Goal: Information Seeking & Learning: Learn about a topic

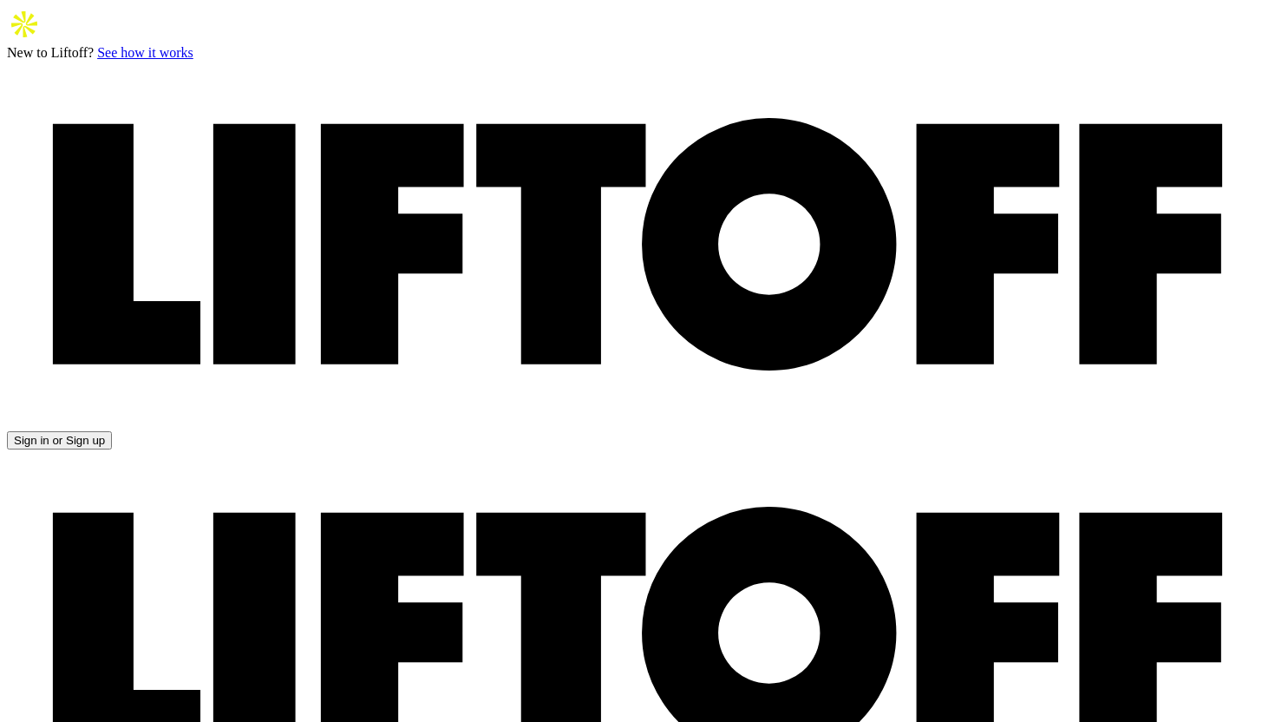
drag, startPoint x: 531, startPoint y: 217, endPoint x: 120, endPoint y: 233, distance: 411.6
drag, startPoint x: 124, startPoint y: 225, endPoint x: 266, endPoint y: 272, distance: 149.8
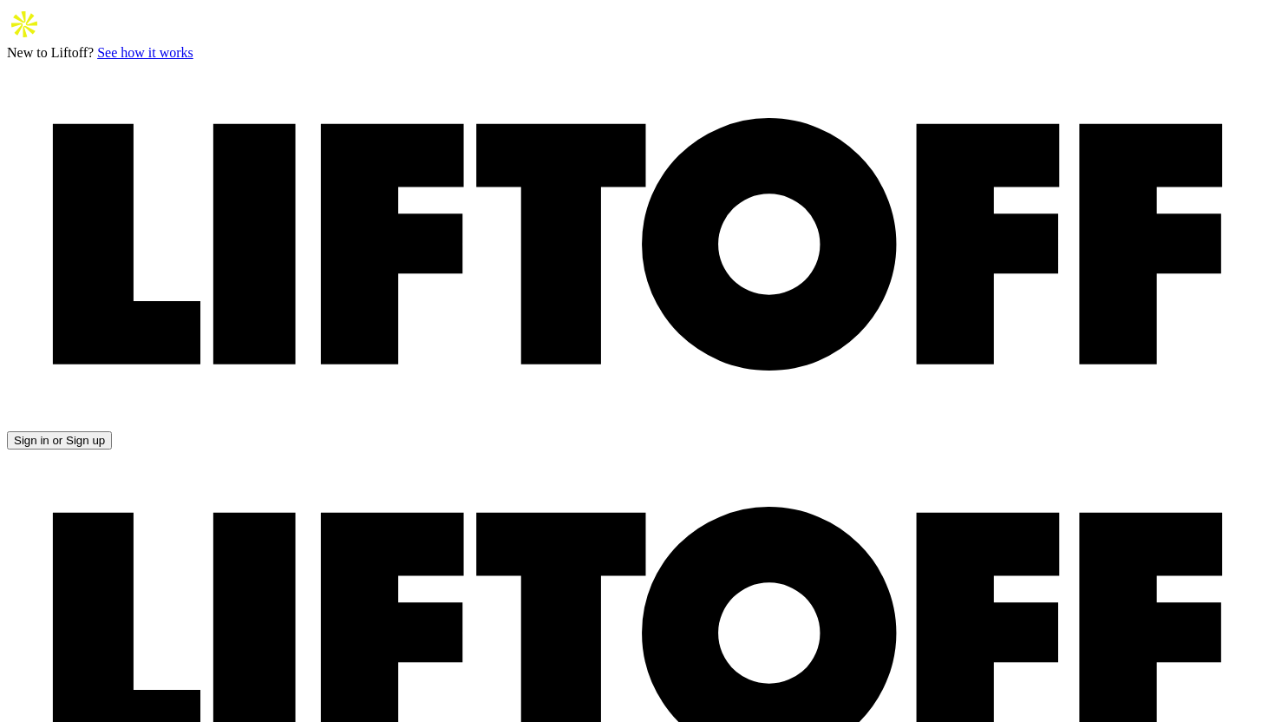
copy div "Pre-MBA Associate at [GEOGRAPHIC_DATA]"
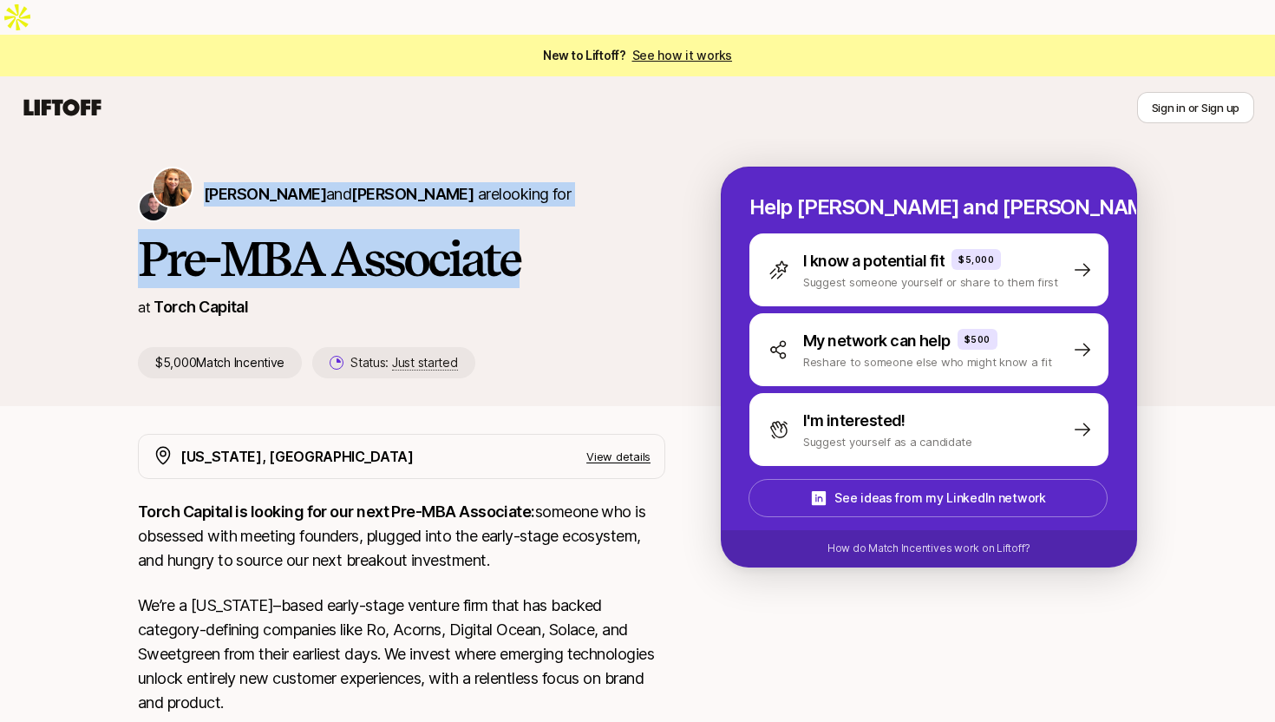
drag, startPoint x: 199, startPoint y: 154, endPoint x: 567, endPoint y: 249, distance: 380.7
click at [567, 249] on div "Katie Reiner and Christopher Harper are looking for Pre-MBA Associate at Torch …" at bounding box center [429, 273] width 583 height 212
copy div "Katie Reiner and Christopher Harper are looking for Pre-MBA Associate"
